Goal: Contribute content

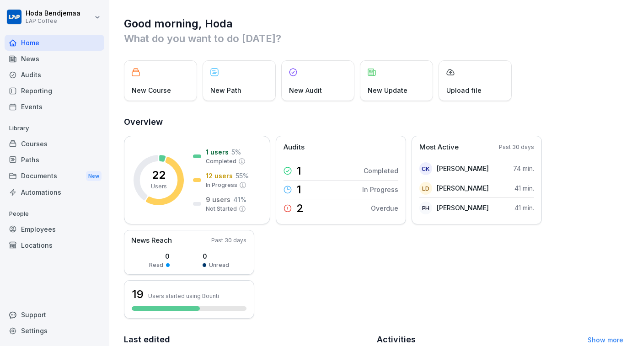
click at [49, 141] on div "Courses" at bounding box center [55, 144] width 100 height 16
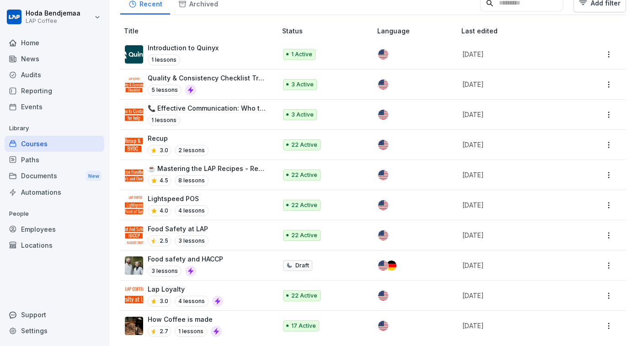
scroll to position [208, 0]
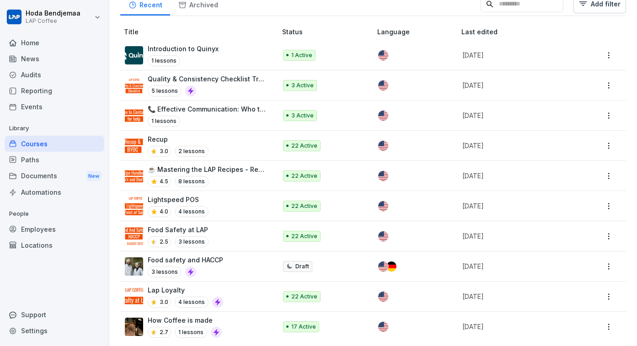
click at [219, 235] on div "Food Safety at LAP 2.5 3 lessons" at bounding box center [196, 236] width 143 height 22
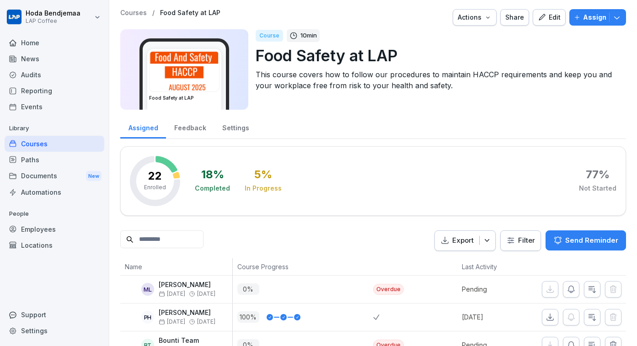
click at [208, 72] on img at bounding box center [183, 71] width 69 height 40
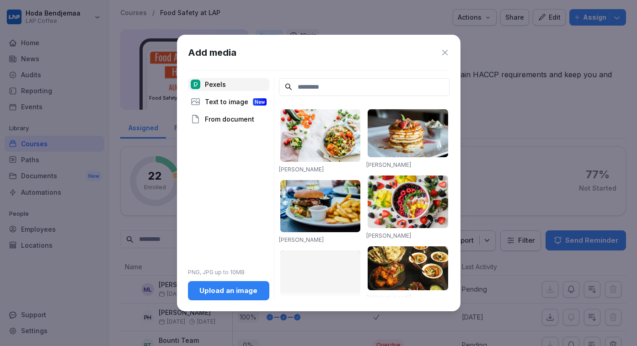
click at [438, 53] on div "Add media" at bounding box center [318, 53] width 261 height 14
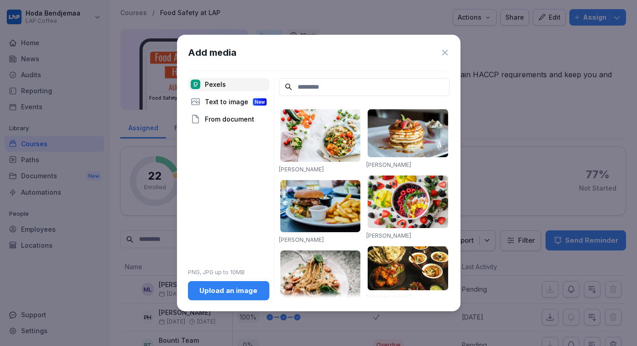
click at [444, 48] on icon at bounding box center [444, 52] width 9 height 9
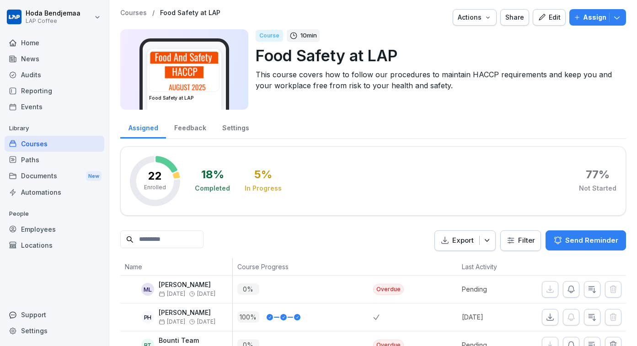
click at [553, 19] on div "Edit" at bounding box center [549, 17] width 23 height 10
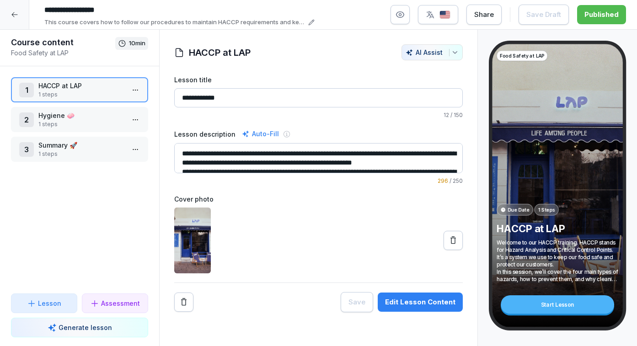
click at [200, 247] on img at bounding box center [192, 241] width 37 height 66
